Goal: Book appointment/travel/reservation

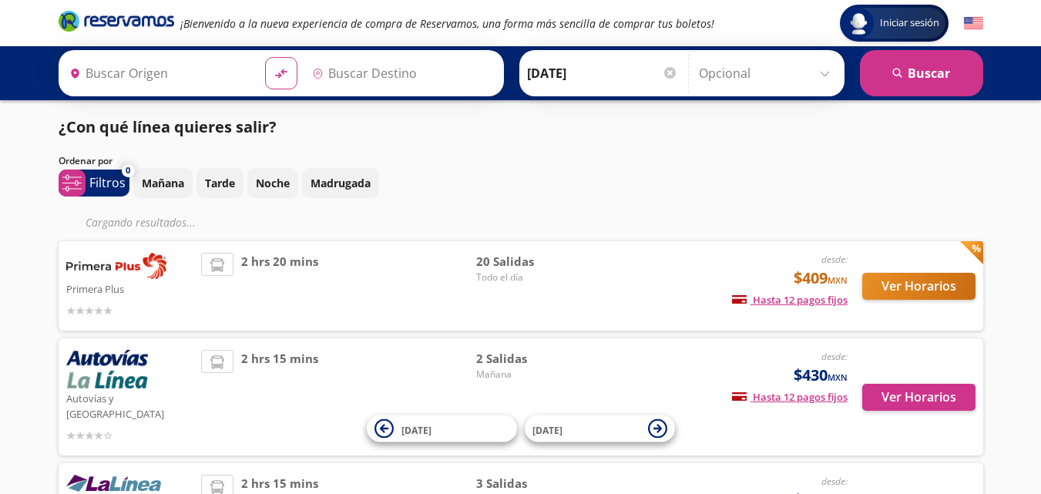
type input "[GEOGRAPHIC_DATA], [GEOGRAPHIC_DATA]"
click at [269, 183] on p "Noche" at bounding box center [273, 183] width 34 height 16
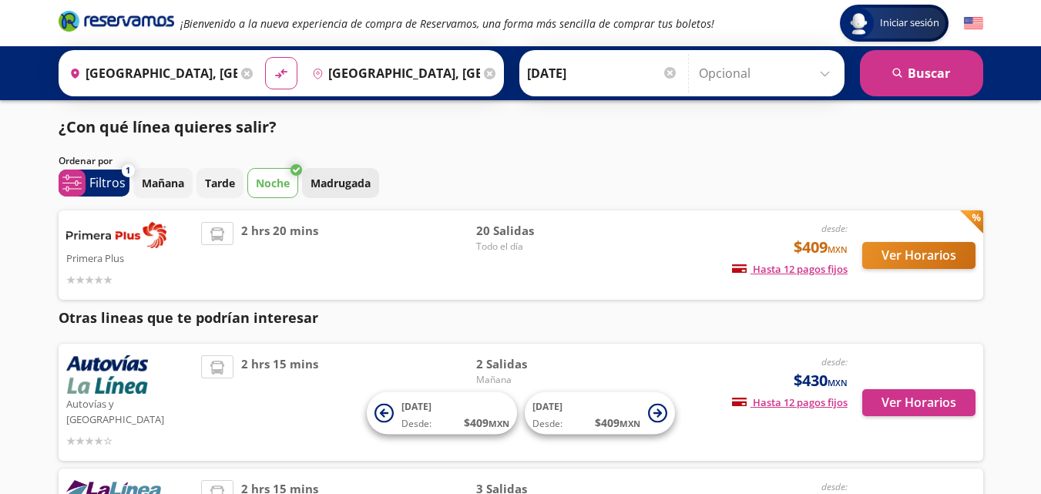
click at [342, 184] on p "Madrugada" at bounding box center [341, 183] width 60 height 16
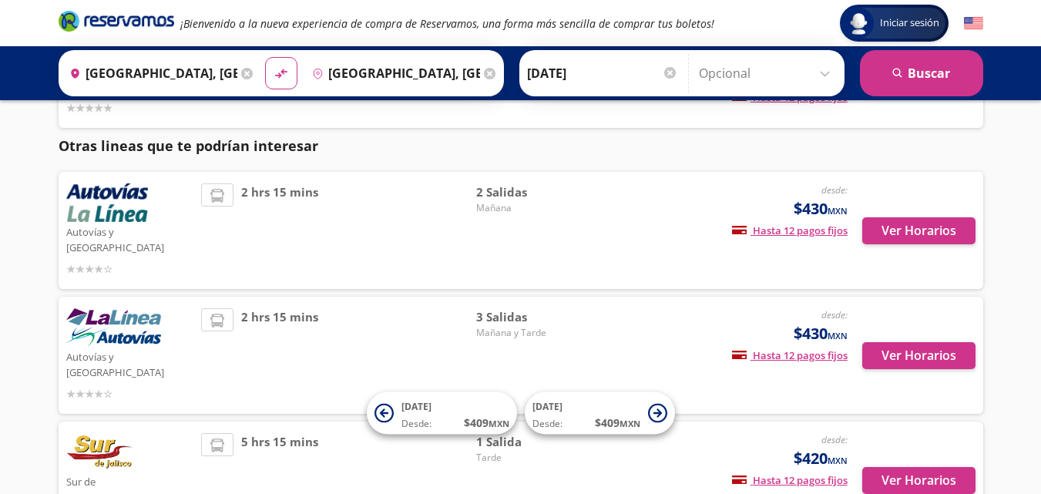
scroll to position [95, 0]
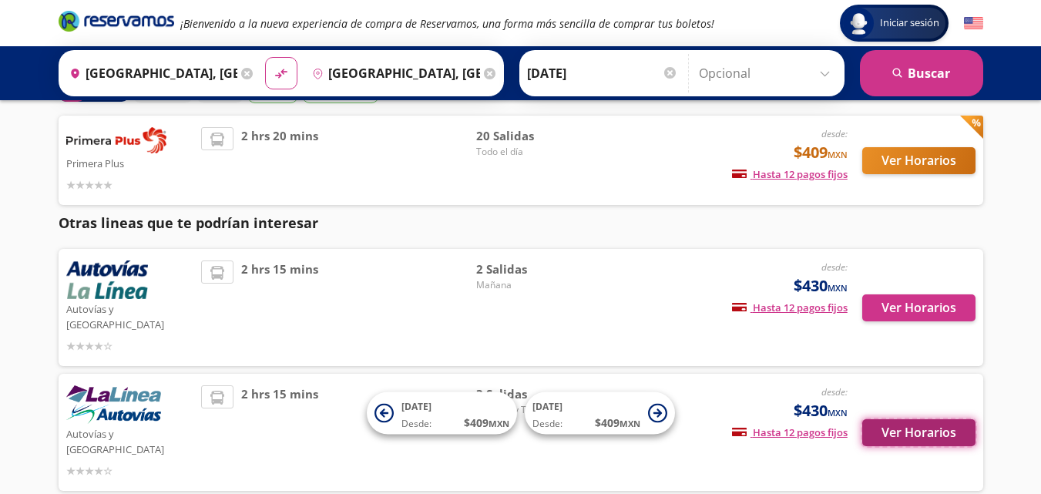
click at [911, 419] on button "Ver Horarios" at bounding box center [918, 432] width 113 height 27
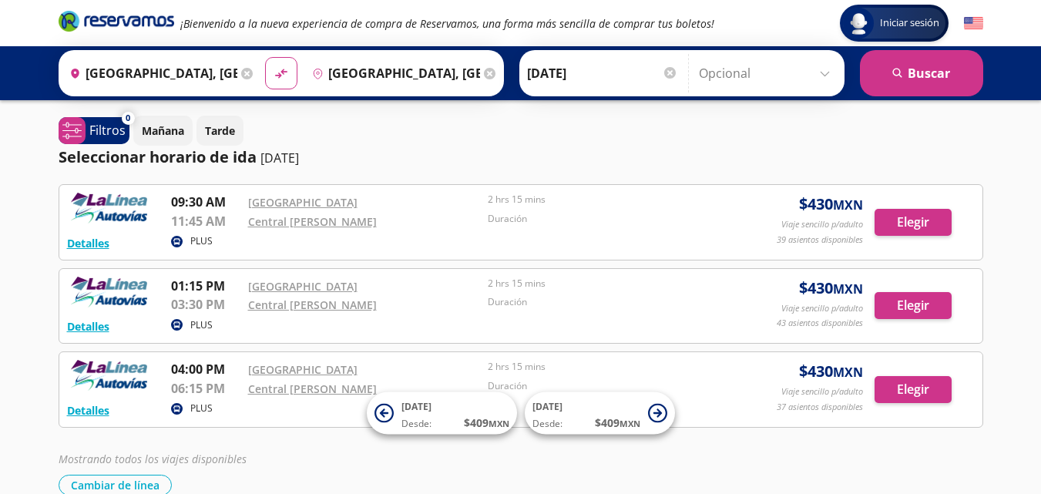
scroll to position [79, 0]
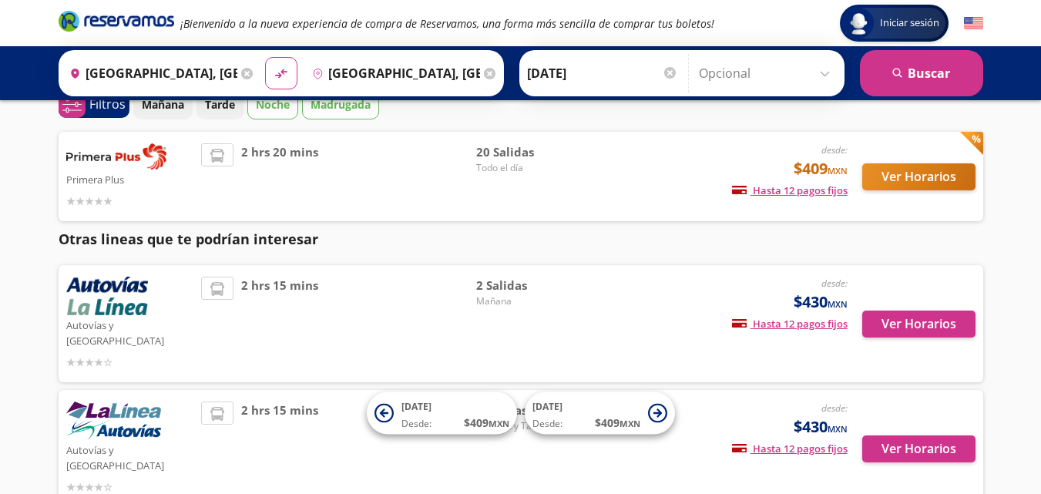
scroll to position [95, 0]
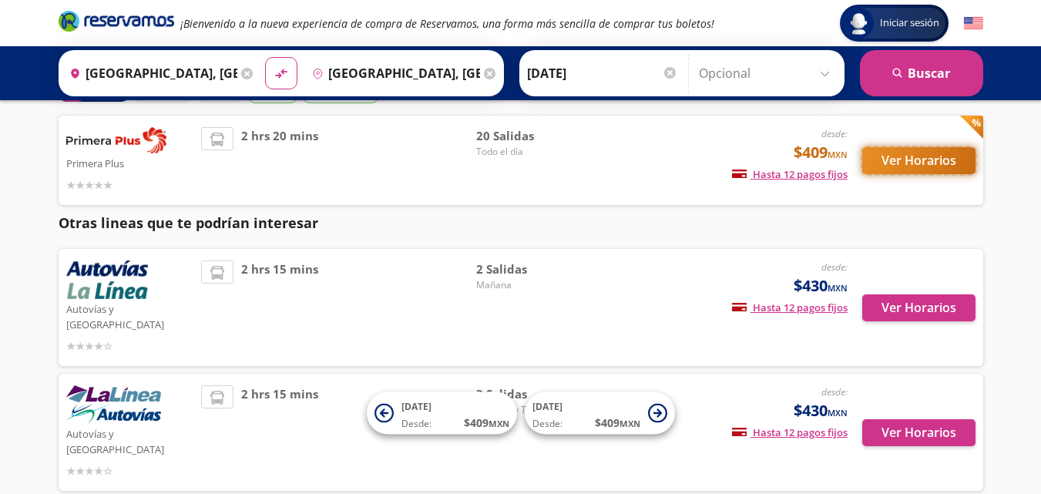
click at [911, 160] on button "Ver Horarios" at bounding box center [918, 160] width 113 height 27
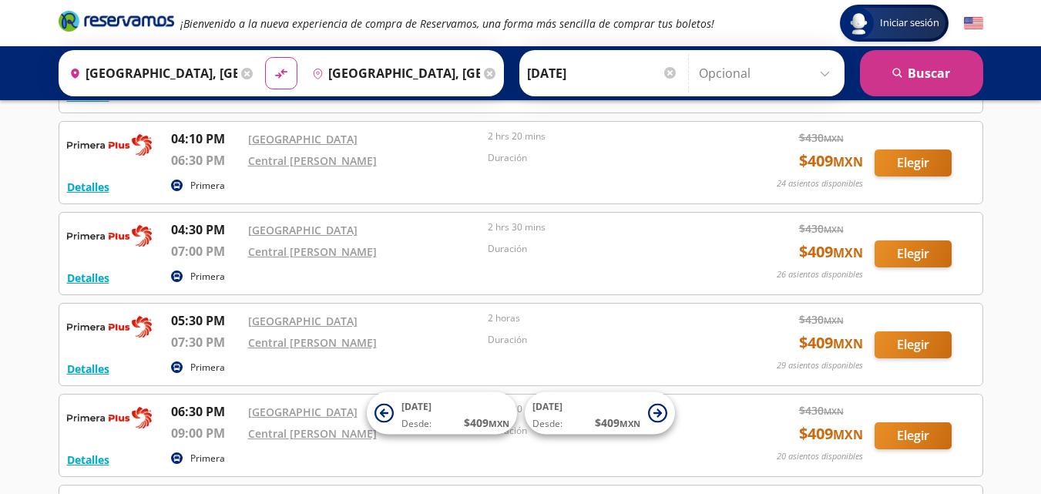
scroll to position [1387, 0]
